Goal: Task Accomplishment & Management: Complete application form

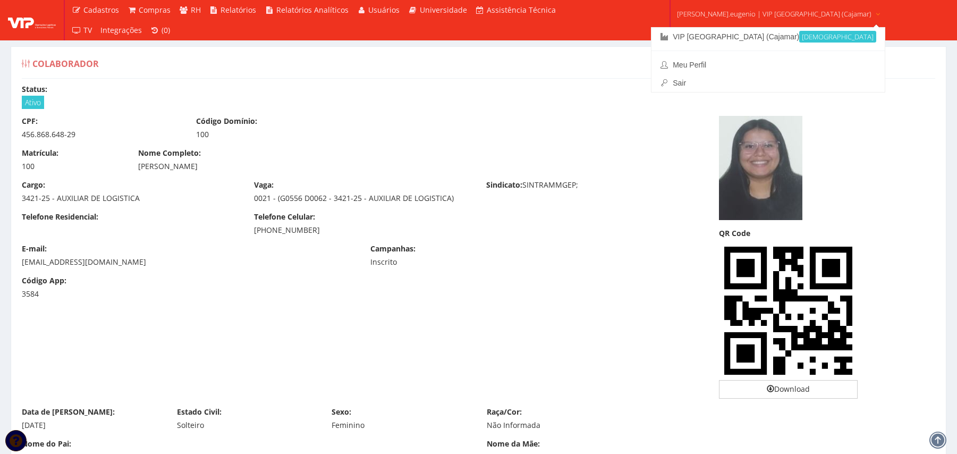
scroll to position [3725, 0]
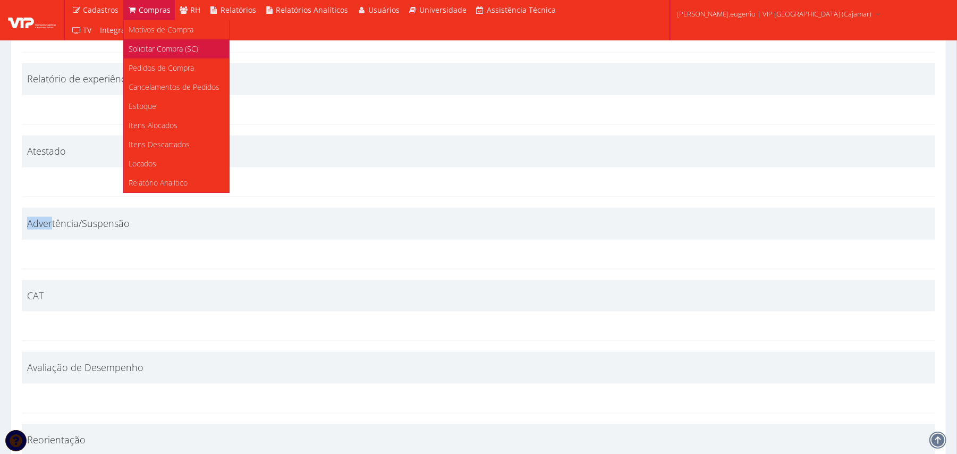
click at [156, 46] on span "Solicitar Compra (SC)" at bounding box center [164, 49] width 70 height 10
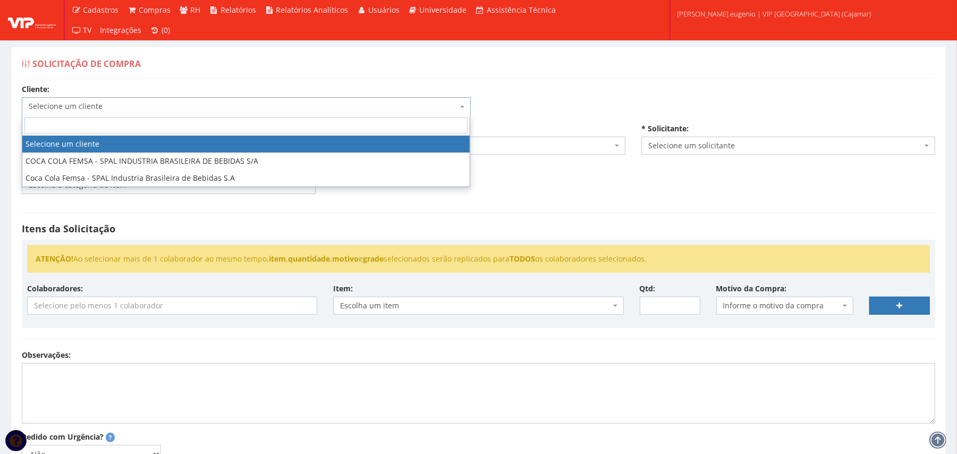
click at [428, 107] on span "Selecione um cliente" at bounding box center [243, 106] width 429 height 11
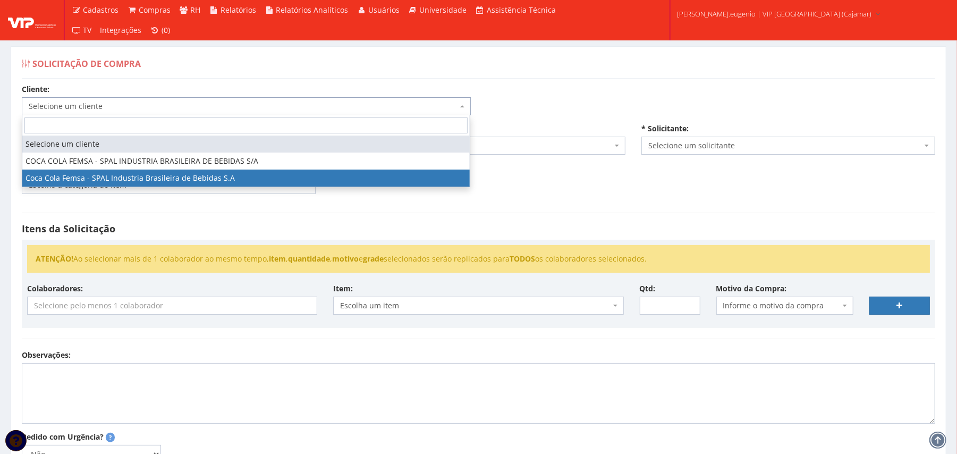
select select "51"
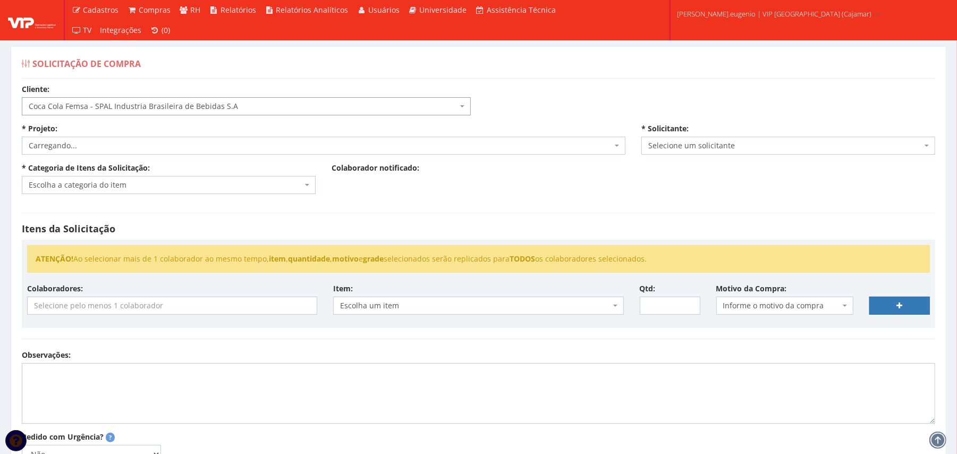
click at [581, 92] on div "Cliente: Selecione um cliente COCA COLA FEMSA - SPAL INDUSTRIA BRASILEIRA DE BE…" at bounding box center [478, 320] width 929 height 473
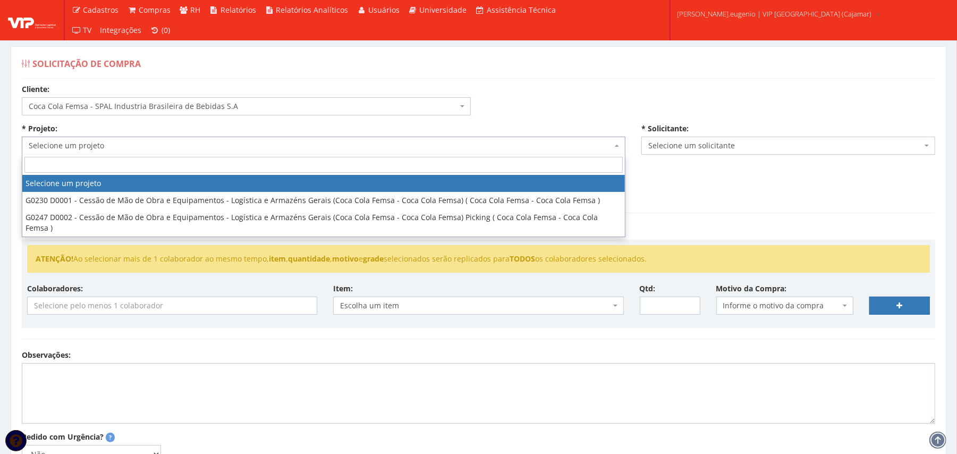
click at [155, 146] on span "Selecione um projeto" at bounding box center [321, 145] width 584 height 11
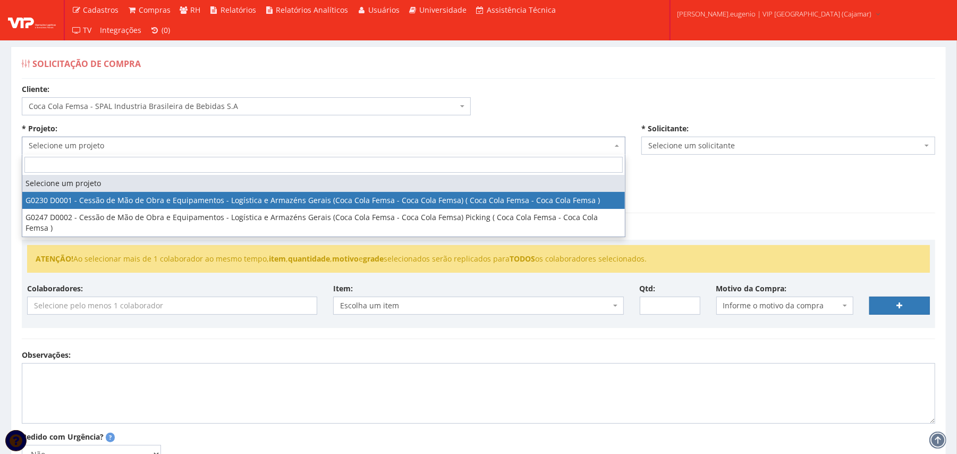
select select "230"
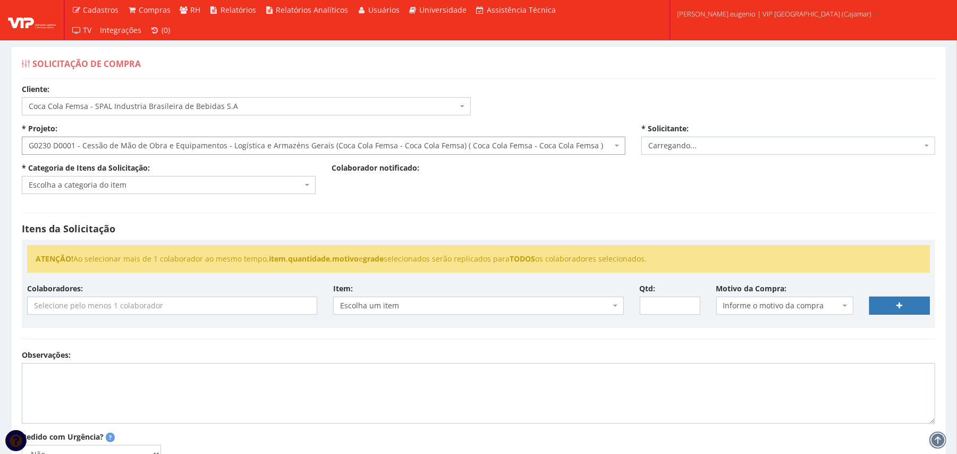
click at [621, 100] on div "Cliente: Selecione um cliente COCA COLA FEMSA - SPAL INDUSTRIA BRASILEIRA DE BE…" at bounding box center [478, 320] width 929 height 473
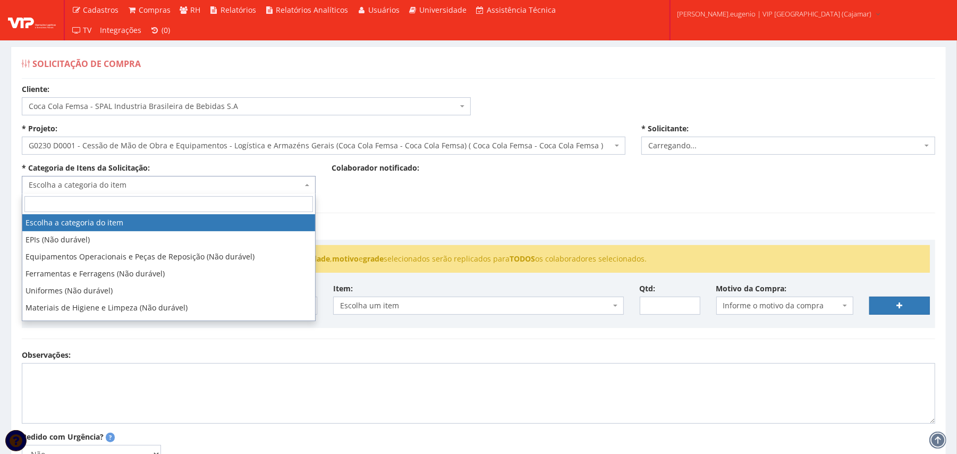
click at [111, 184] on span "Escolha a categoria do item" at bounding box center [166, 185] width 274 height 11
select select "2809"
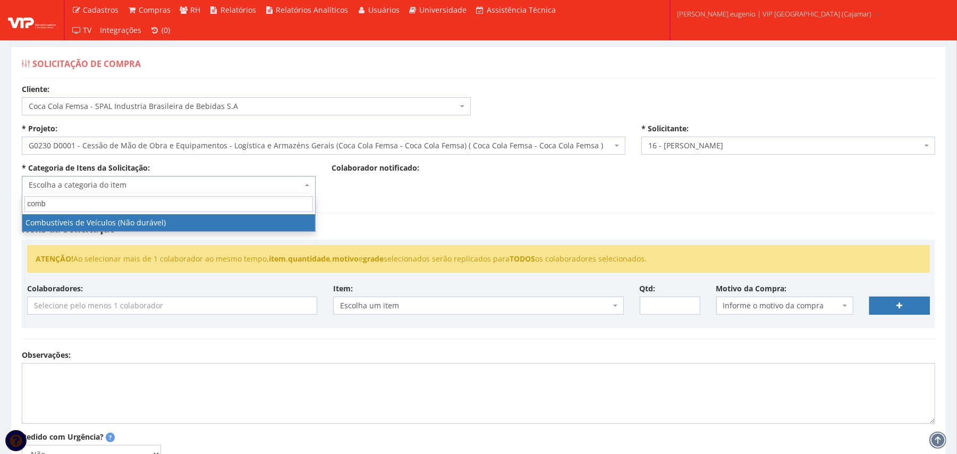
type input "comb"
select select "11"
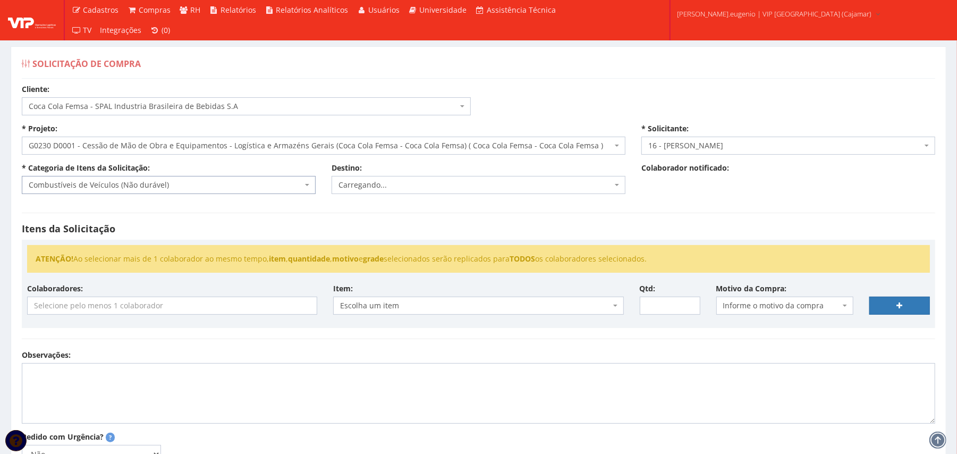
click at [146, 302] on input "search" at bounding box center [172, 305] width 289 height 17
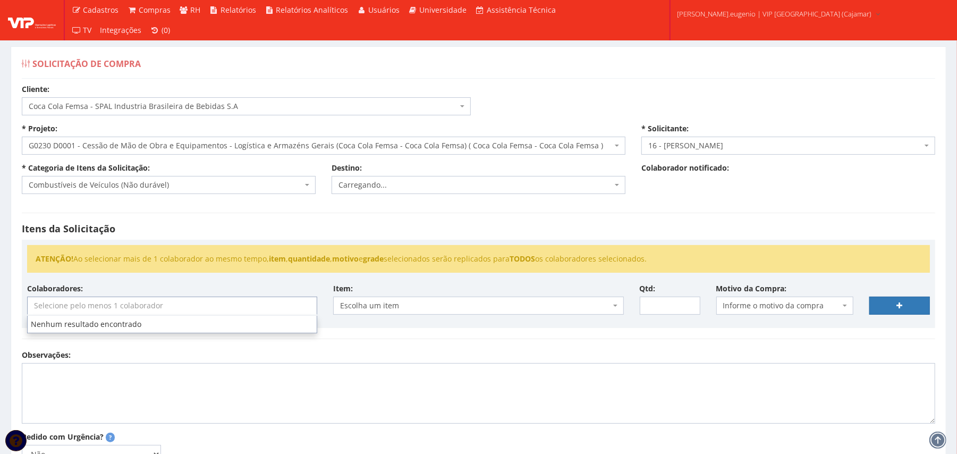
click at [298, 233] on h4 "Itens da Solicitação" at bounding box center [479, 229] width 914 height 11
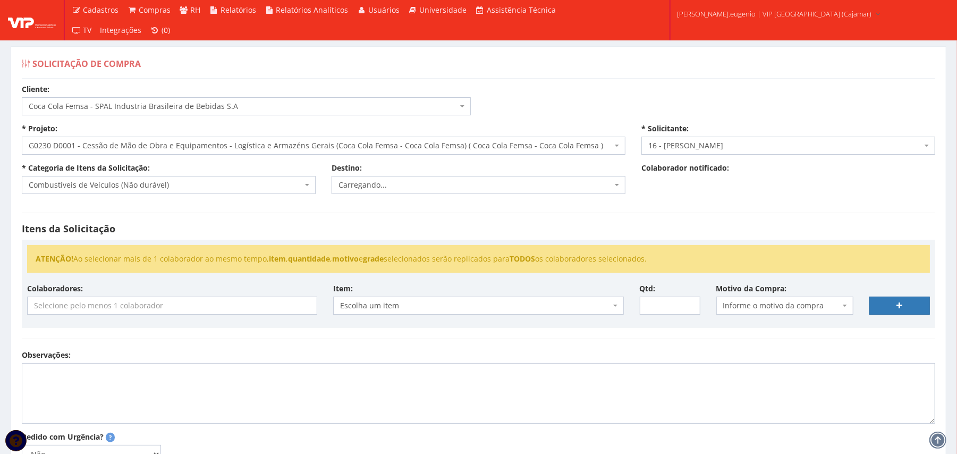
click at [164, 307] on input "search" at bounding box center [172, 305] width 289 height 17
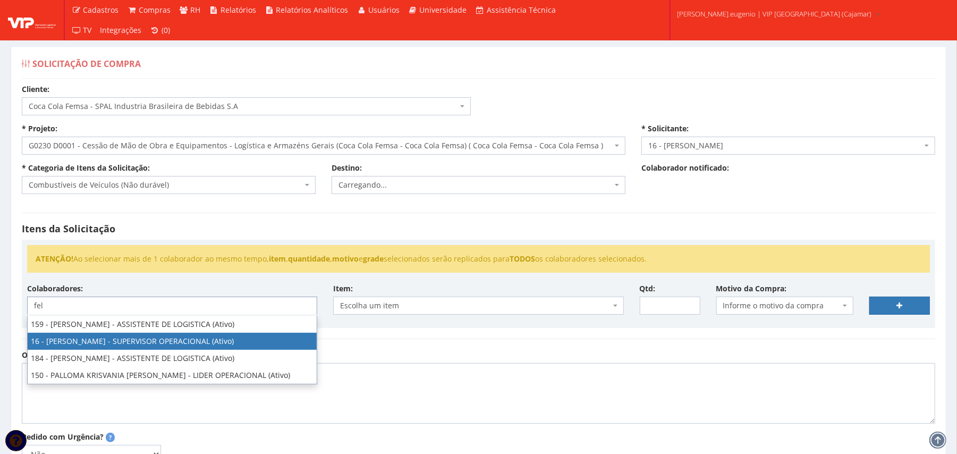
type input "fel"
select select "2809"
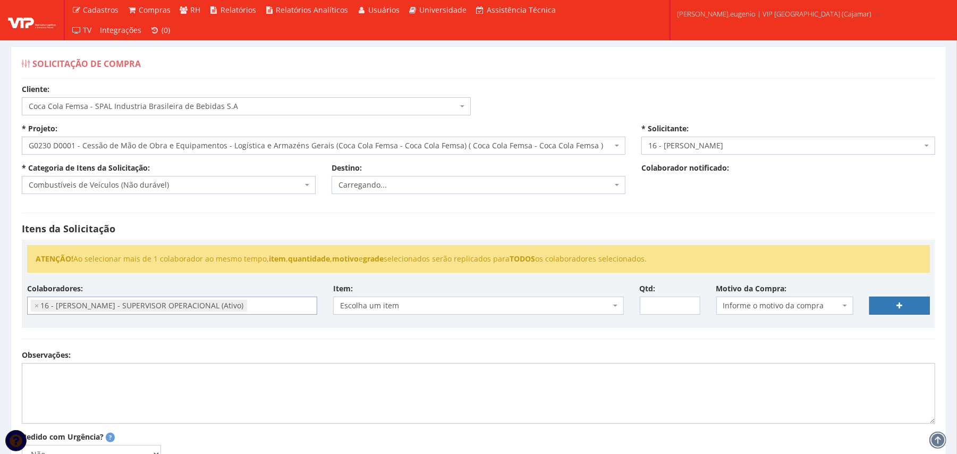
click at [469, 231] on h4 "Itens da Solicitação" at bounding box center [479, 229] width 914 height 11
click at [446, 310] on span "Escolha um item" at bounding box center [475, 305] width 270 height 11
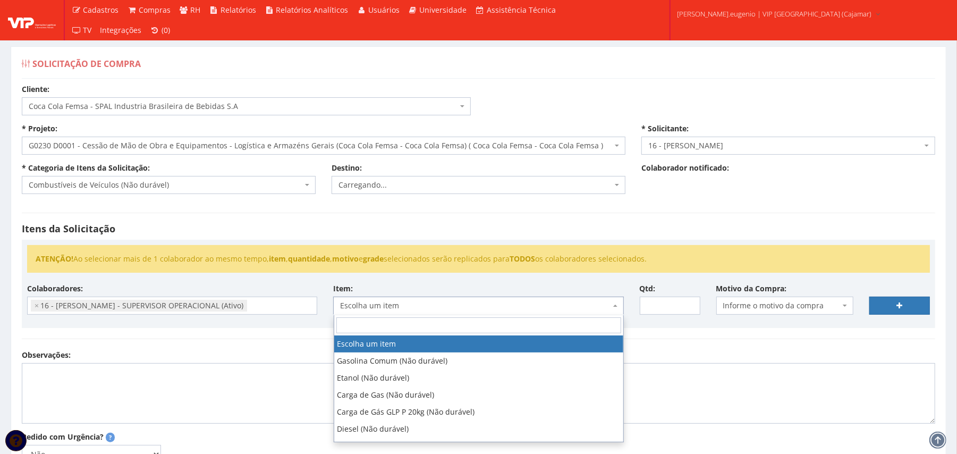
type input "f"
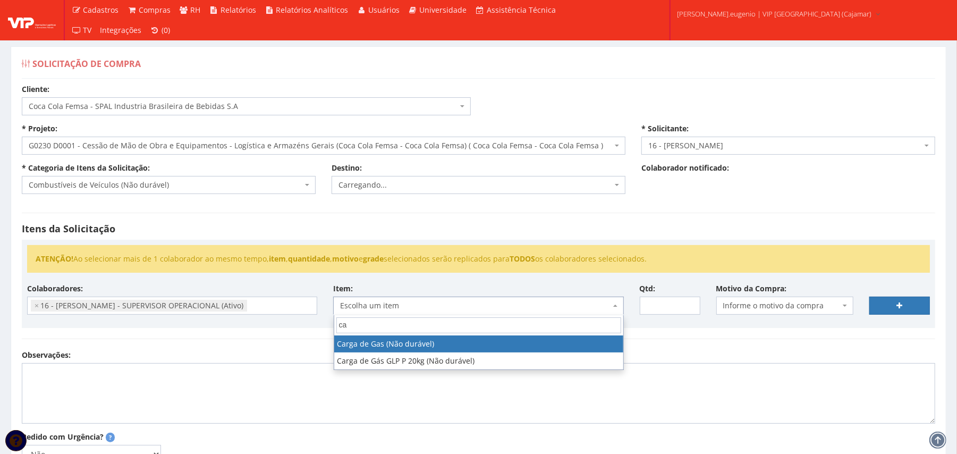
type input "c"
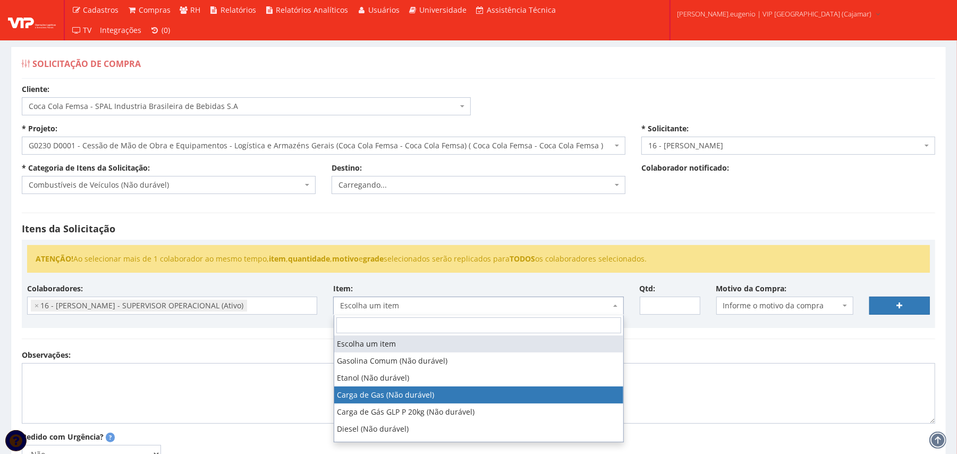
scroll to position [12, 0]
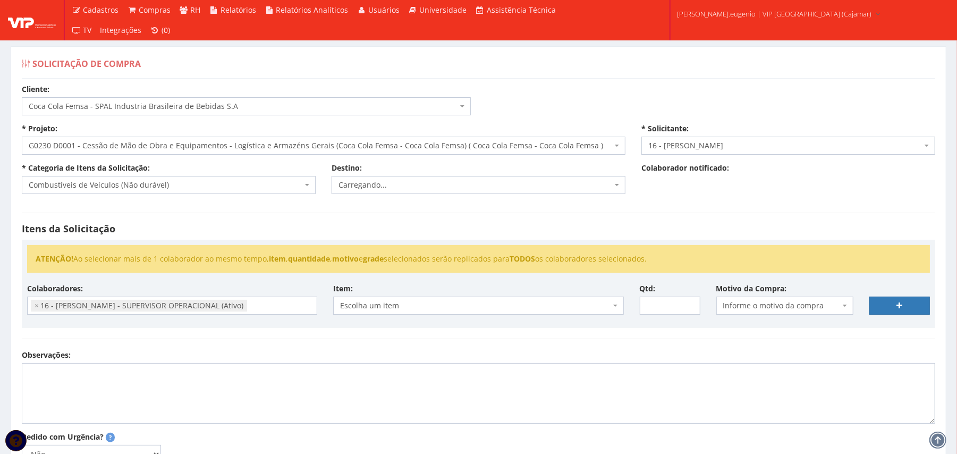
click at [529, 213] on hr at bounding box center [479, 213] width 914 height 1
click at [442, 301] on span "Escolha um item" at bounding box center [475, 305] width 270 height 11
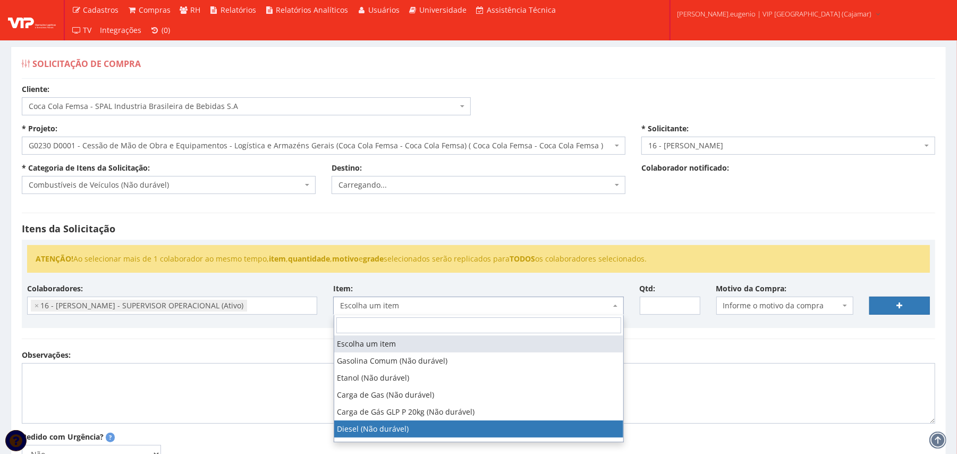
click at [702, 216] on div "Itens da Solicitação ATENÇÃO! Ao selecionar mais de 1 colaborador ao mesmo temp…" at bounding box center [478, 276] width 929 height 148
